Goal: Browse casually

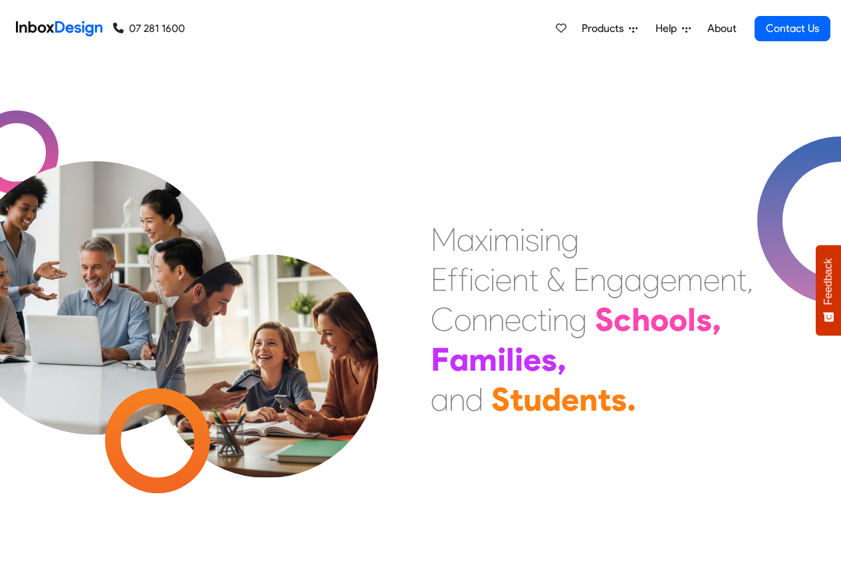
click at [720, 30] on link "About" at bounding box center [722, 28] width 37 height 27
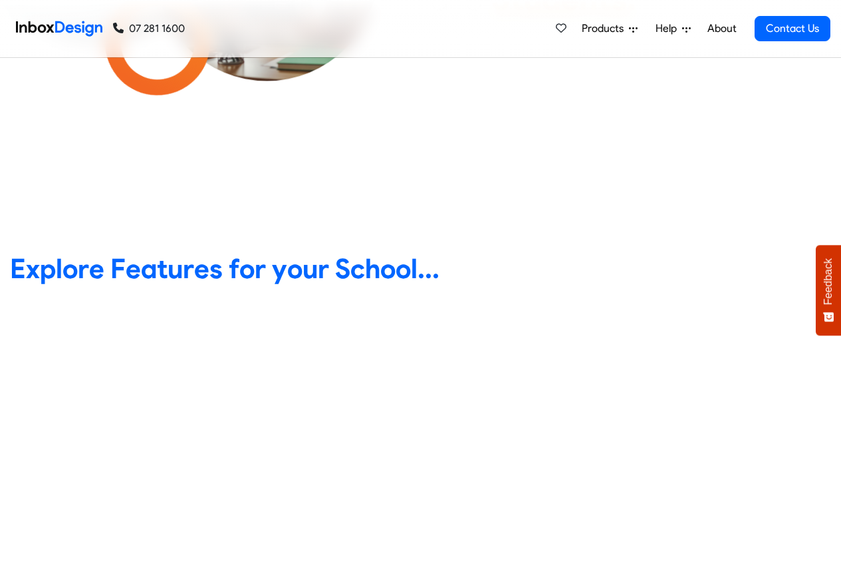
scroll to position [399, 0]
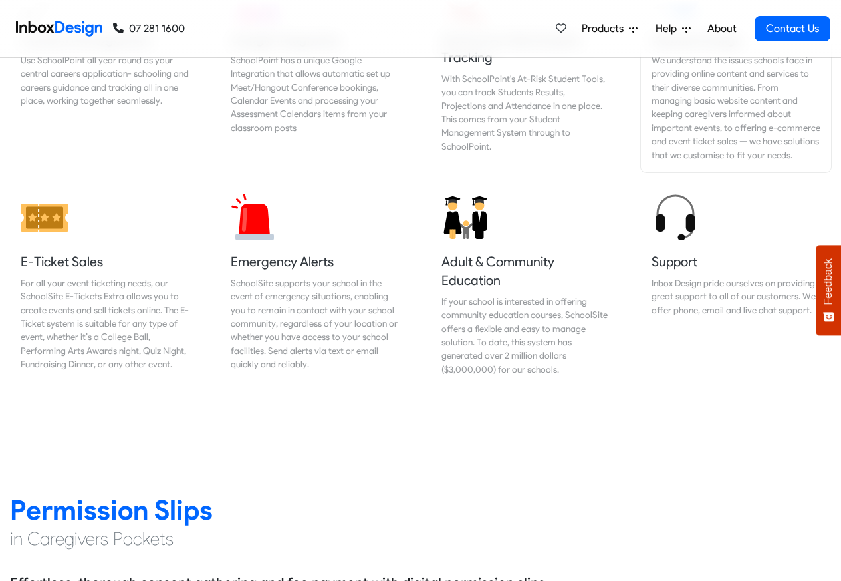
scroll to position [1436, 0]
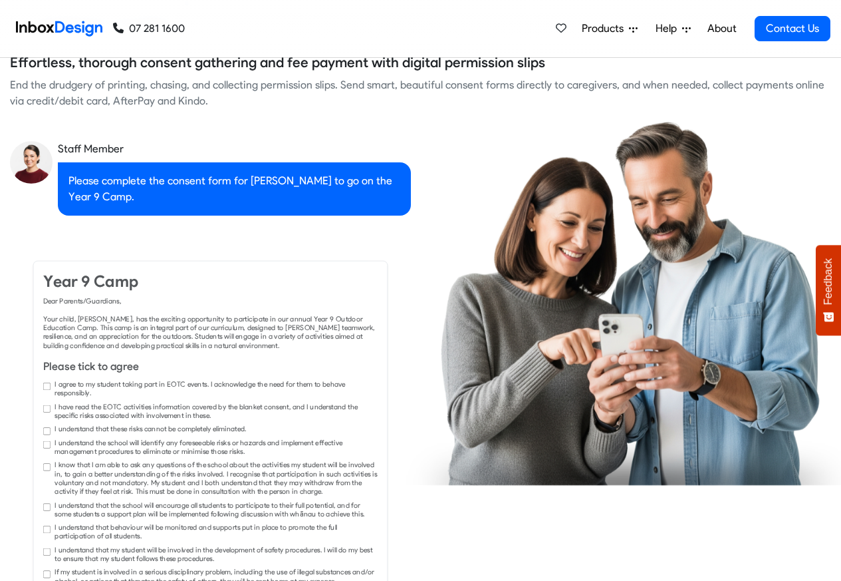
checkbox input "true"
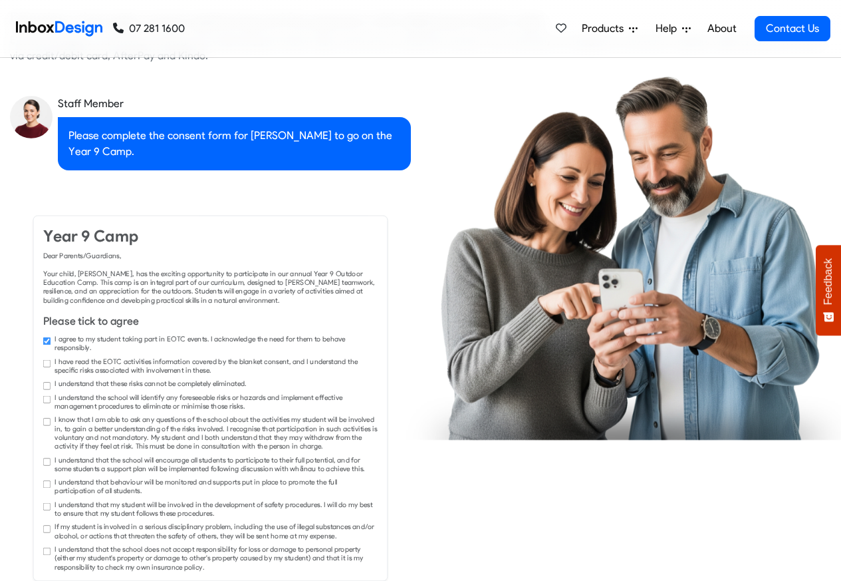
checkbox input "true"
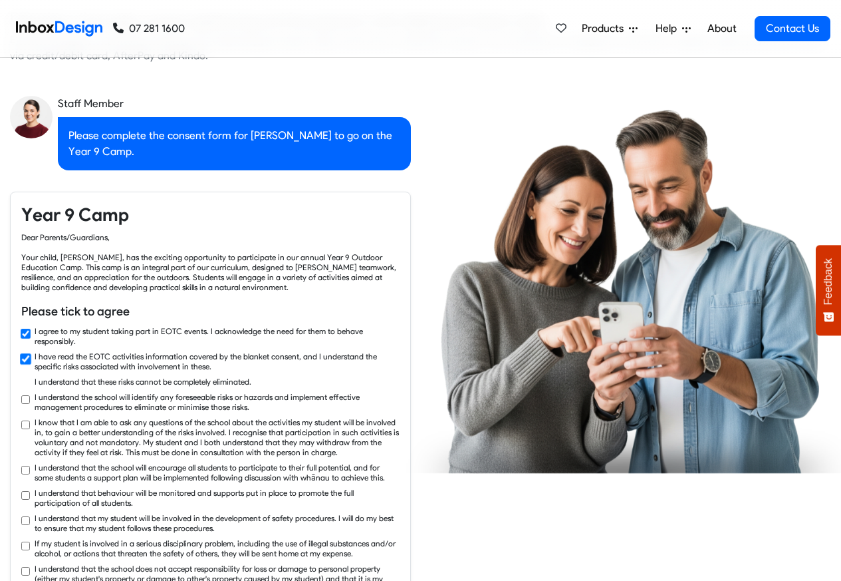
checkbox input "true"
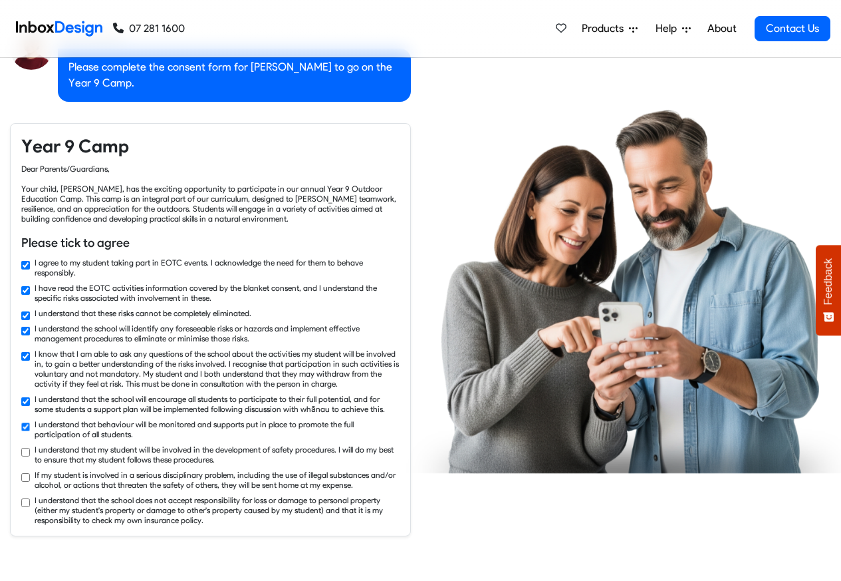
checkbox input "true"
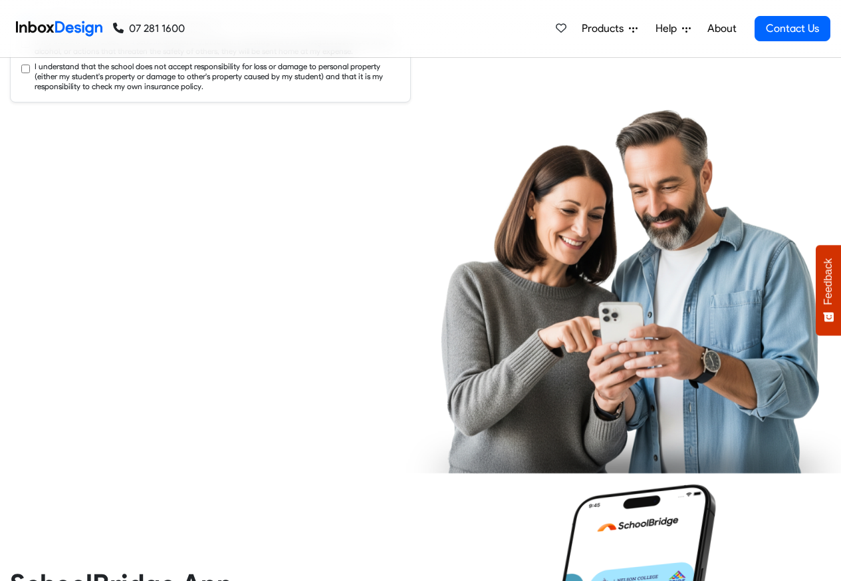
checkbox input "true"
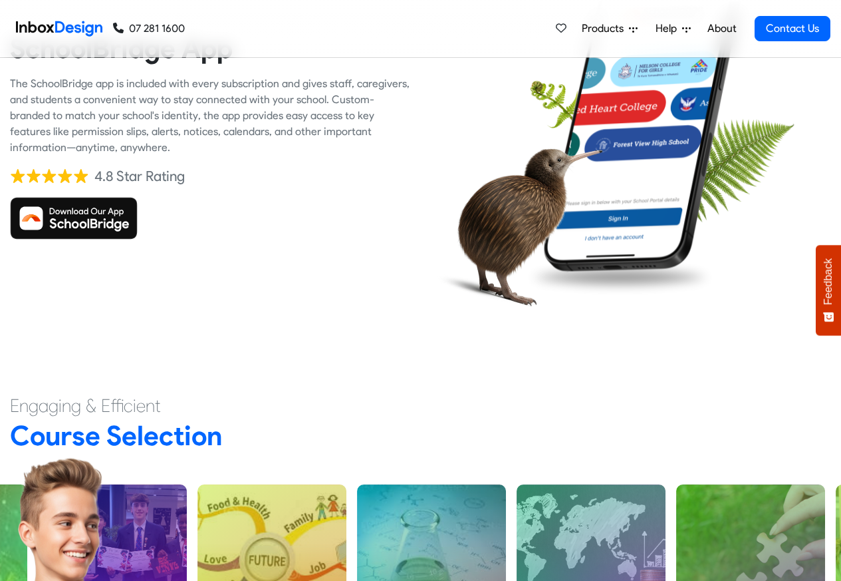
scroll to position [2684, 0]
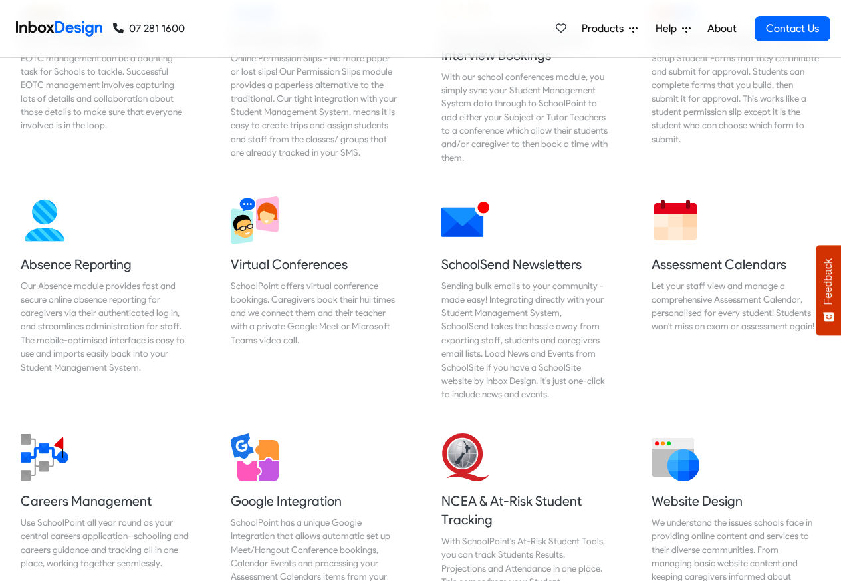
checkbox input "false"
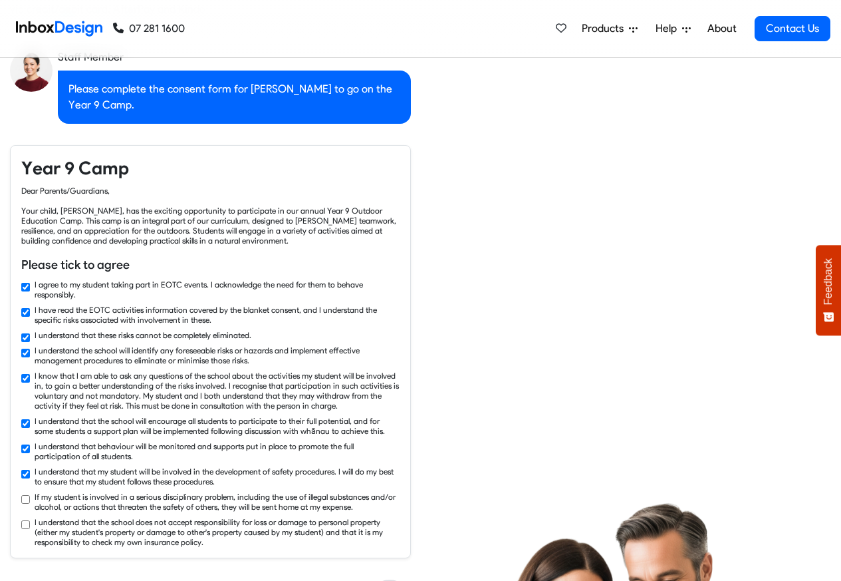
checkbox input "true"
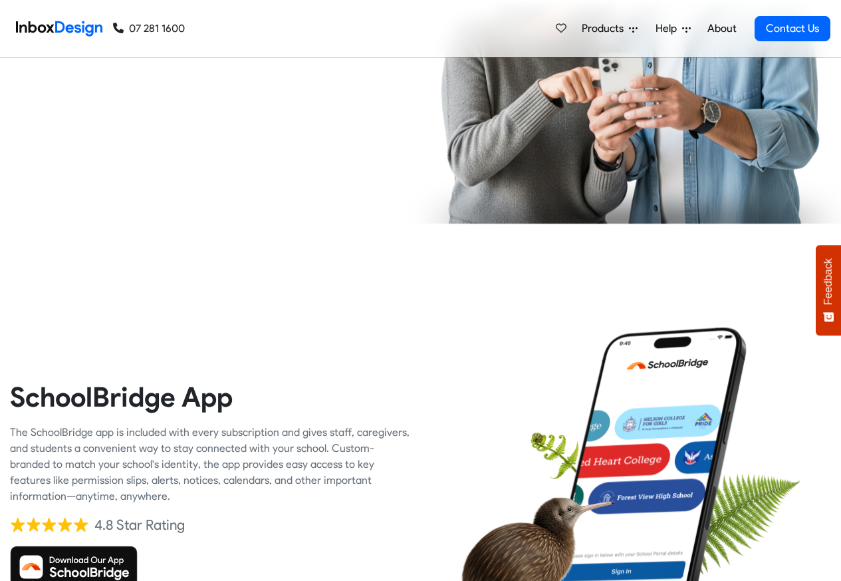
scroll to position [7938, 0]
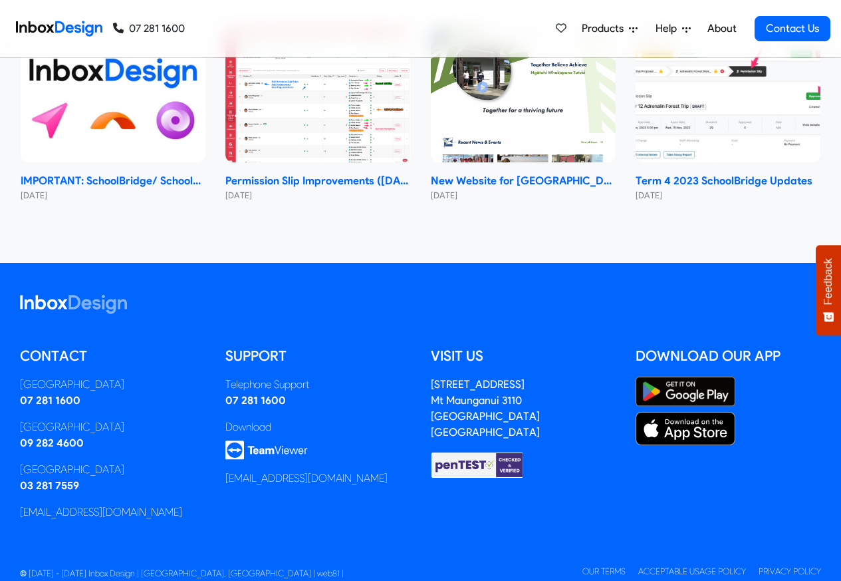
checkbox input "false"
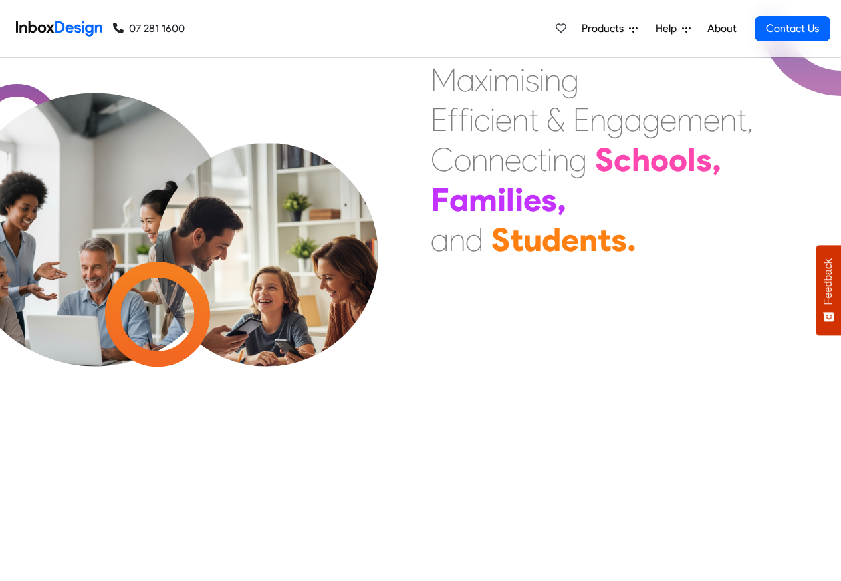
checkbox input "false"
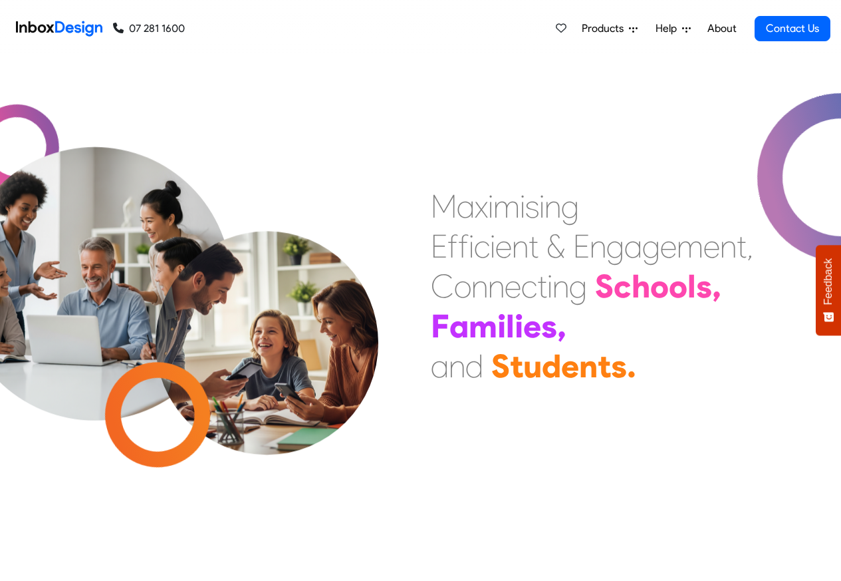
checkbox input "false"
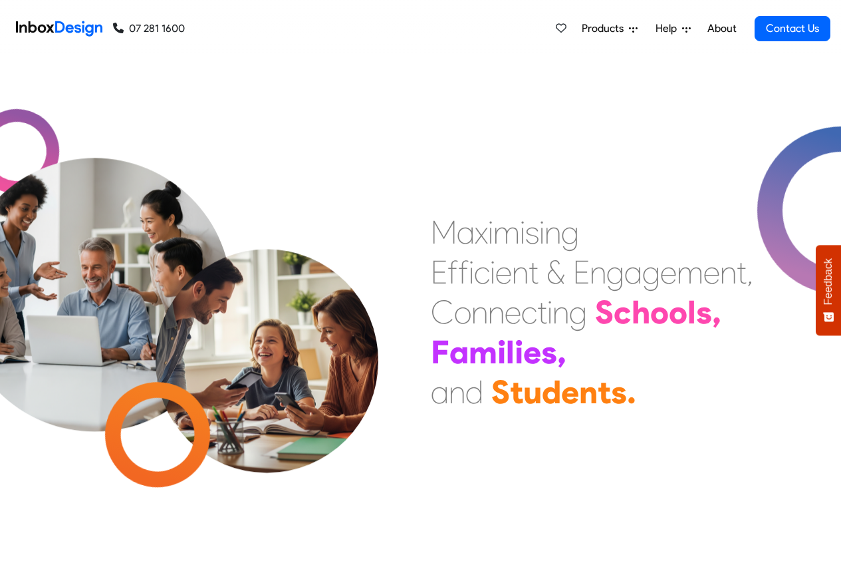
checkbox input "false"
